Goal: Information Seeking & Learning: Check status

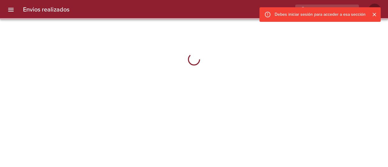
drag, startPoint x: 376, startPoint y: 17, endPoint x: 372, endPoint y: 17, distance: 3.3
click at [376, 17] on icon "Cerrar" at bounding box center [374, 15] width 6 height 6
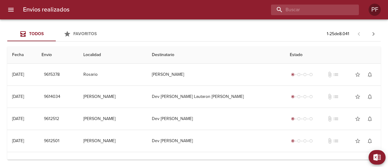
click at [334, 12] on input "buscar" at bounding box center [310, 10] width 78 height 11
paste input "[PERSON_NAME]"
type input "[PERSON_NAME]"
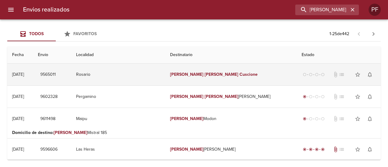
click at [165, 70] on td "Rosario" at bounding box center [118, 75] width 94 height 22
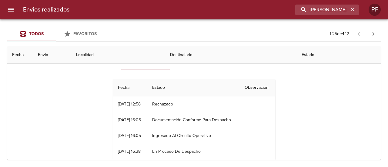
scroll to position [30, 0]
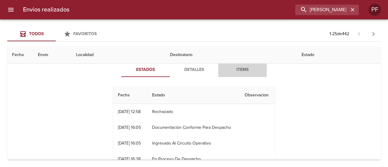
click at [235, 70] on span "Items" at bounding box center [242, 70] width 41 height 8
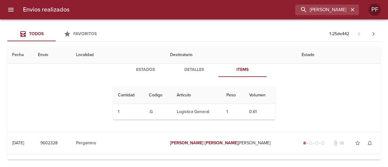
click at [183, 74] on button "Detalles" at bounding box center [194, 69] width 49 height 15
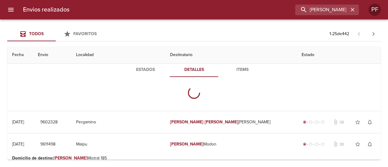
click at [149, 70] on span "Estados" at bounding box center [145, 70] width 41 height 8
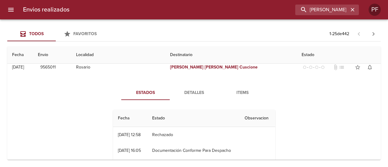
scroll to position [0, 0]
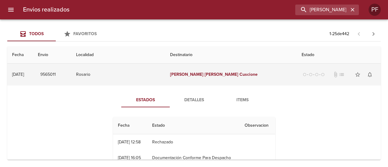
click at [33, 77] on td "[DATE] [DATE]" at bounding box center [20, 75] width 26 height 22
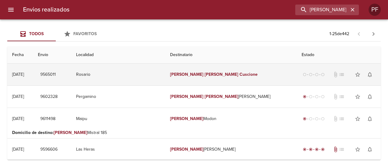
click at [116, 72] on td "Rosario" at bounding box center [118, 75] width 94 height 22
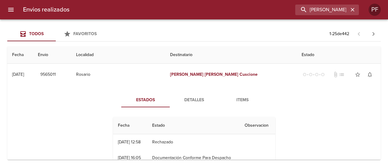
click at [190, 103] on span "Detalles" at bounding box center [193, 100] width 41 height 8
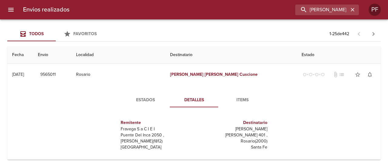
click at [138, 101] on span "Estados" at bounding box center [145, 100] width 41 height 8
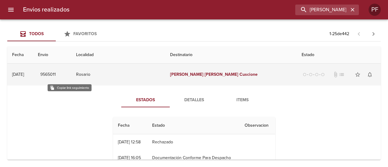
click at [56, 75] on span "9565011" at bounding box center [47, 75] width 15 height 8
